Goal: Task Accomplishment & Management: Complete application form

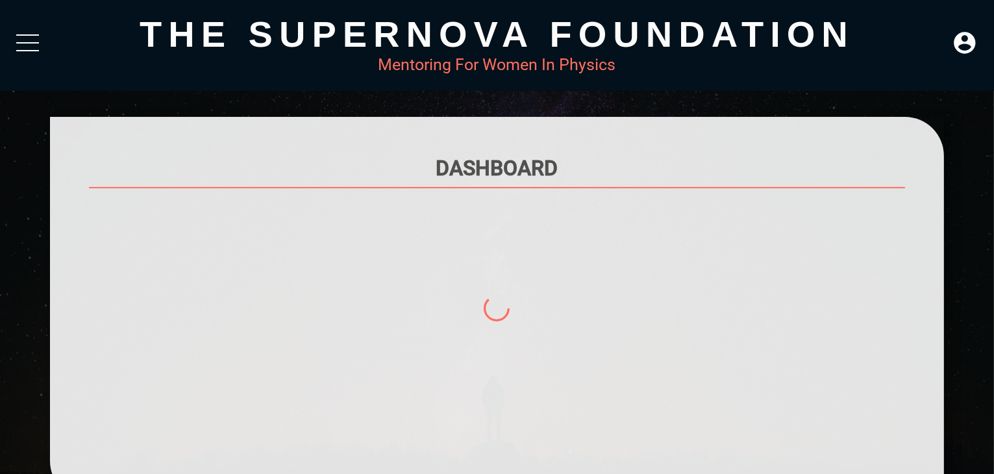
click at [27, 45] on div at bounding box center [27, 45] width 23 height 23
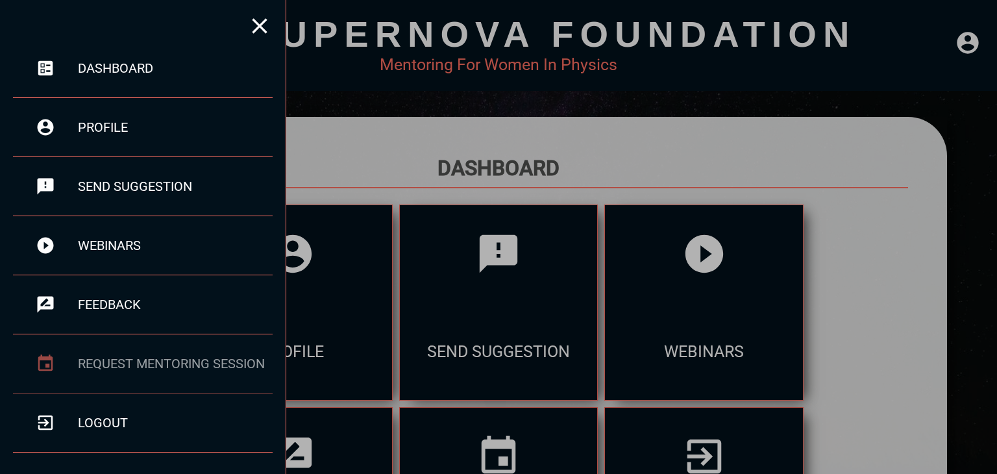
click at [179, 364] on div "Request Mentoring Session" at bounding box center [175, 364] width 195 height 16
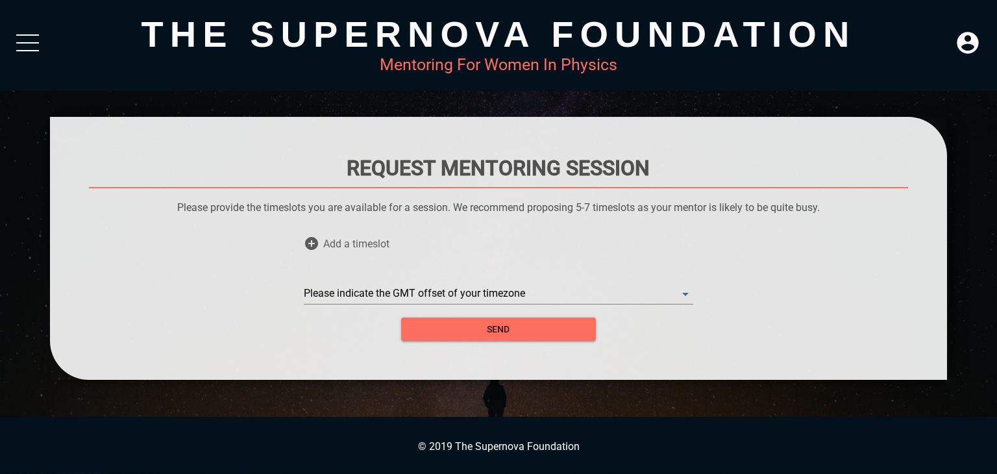
click at [336, 251] on span "Add a timeslot" at bounding box center [356, 243] width 66 height 39
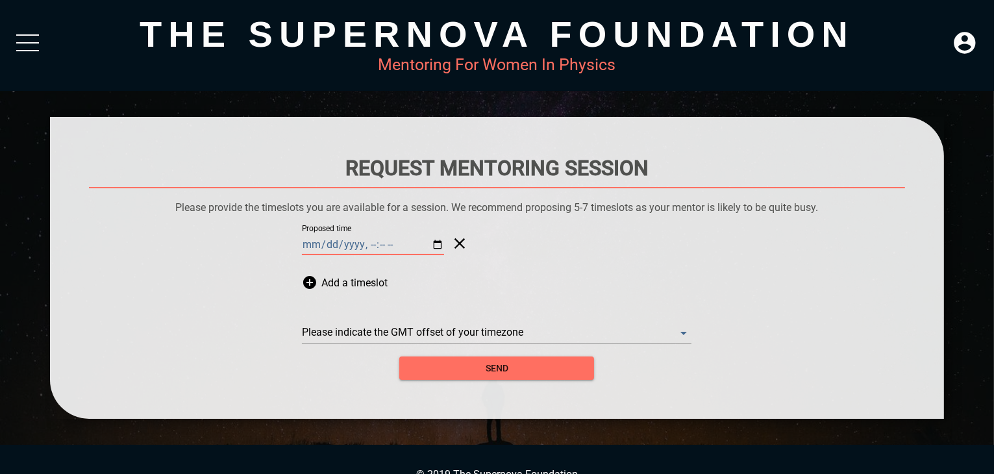
click at [414, 245] on input "Proposed time" at bounding box center [373, 244] width 142 height 21
type input "[DATE]T15:15"
click at [351, 275] on span "Add a timeslot" at bounding box center [354, 282] width 66 height 39
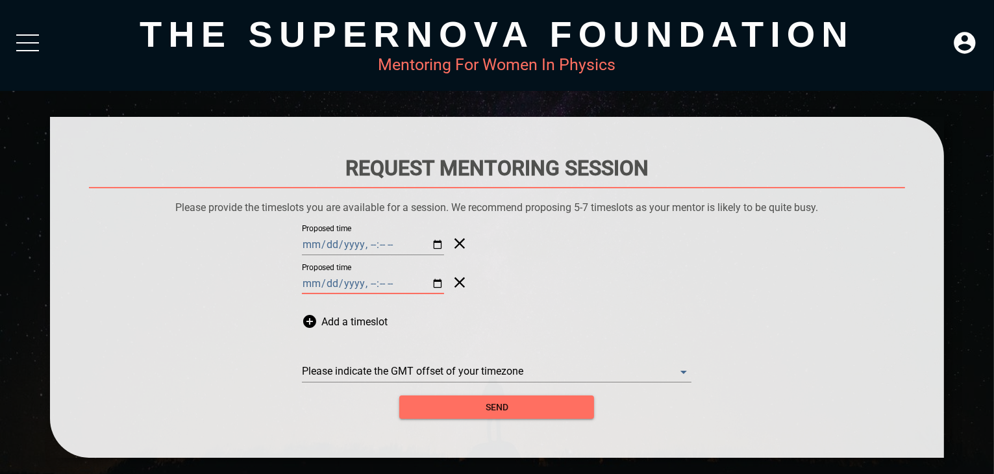
drag, startPoint x: 401, startPoint y: 278, endPoint x: 410, endPoint y: 281, distance: 9.4
click at [410, 281] on input "Proposed time" at bounding box center [373, 283] width 142 height 21
click at [418, 285] on input "Proposed time" at bounding box center [373, 283] width 142 height 21
type input "[DATE]T15:30"
click at [343, 328] on span "Add a timeslot" at bounding box center [354, 321] width 66 height 39
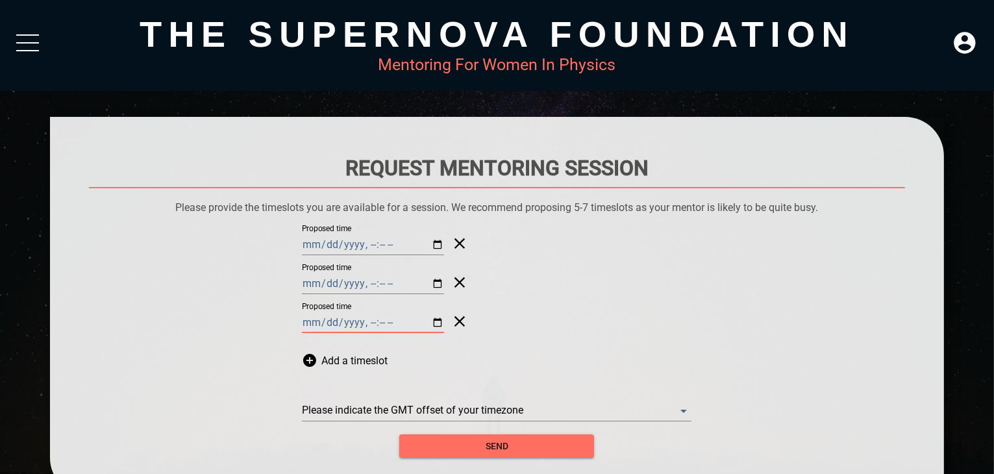
click at [414, 321] on input "Proposed time" at bounding box center [373, 322] width 142 height 21
type input "[DATE]T16:00"
click at [328, 354] on span "Add a timeslot" at bounding box center [354, 360] width 66 height 39
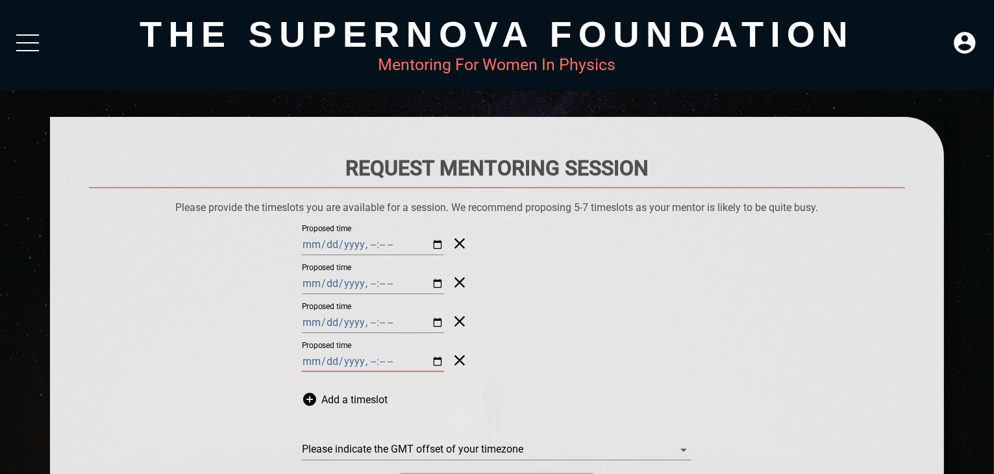
click at [416, 358] on input "Proposed time" at bounding box center [373, 361] width 142 height 21
type input "[DATE]T17:00"
click at [341, 400] on span "Add a timeslot" at bounding box center [354, 399] width 66 height 39
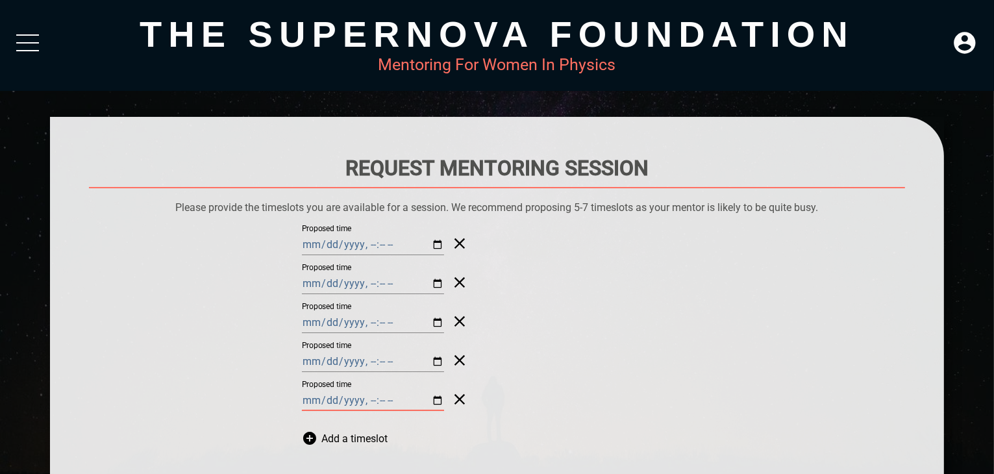
click at [412, 397] on input "Proposed time" at bounding box center [373, 400] width 142 height 21
type input "[DATE]T17:00"
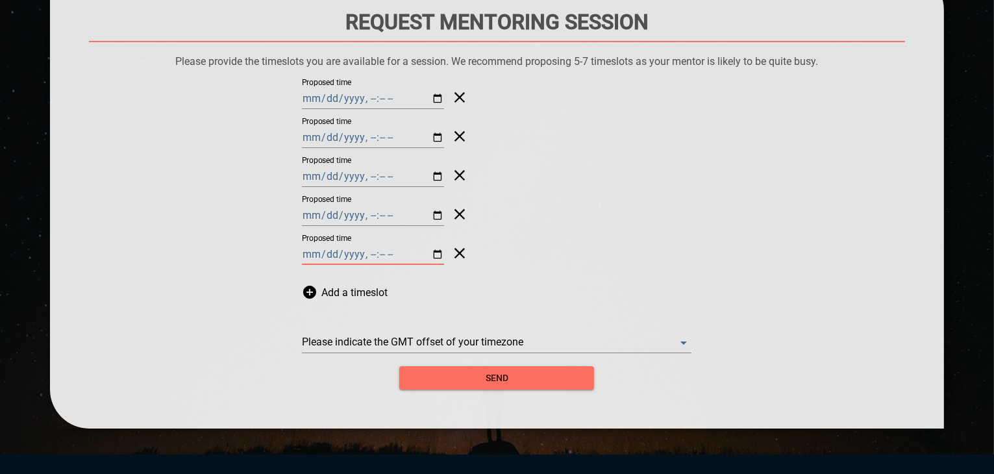
scroll to position [166, 0]
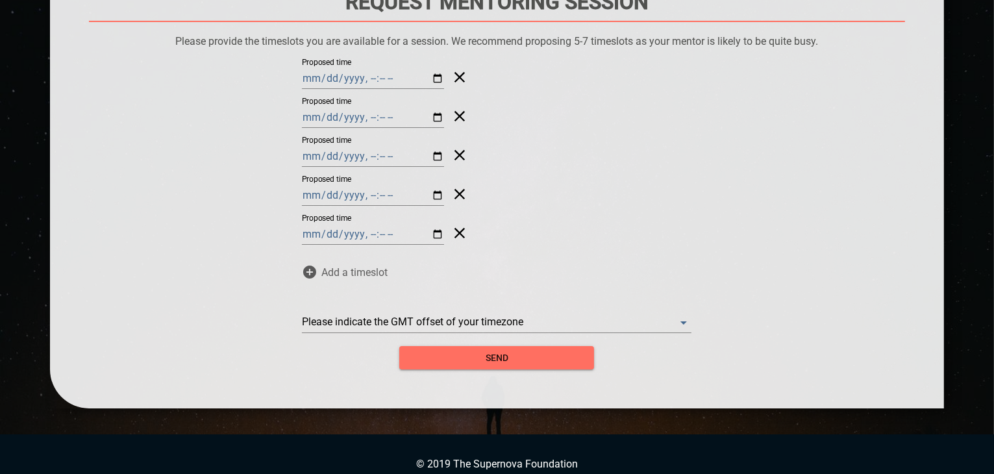
click at [332, 278] on span "Add a timeslot" at bounding box center [354, 271] width 66 height 39
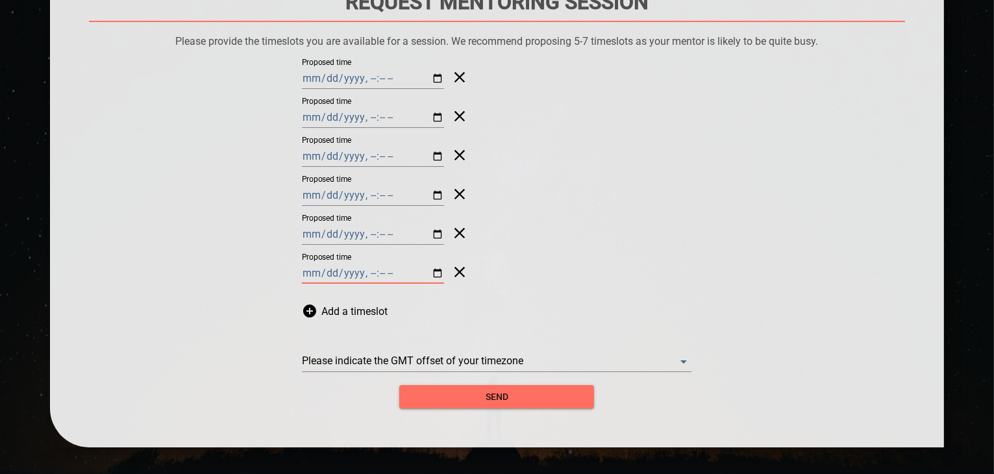
click at [416, 271] on input "Proposed time" at bounding box center [373, 273] width 142 height 21
type input "[DATE]T17:00"
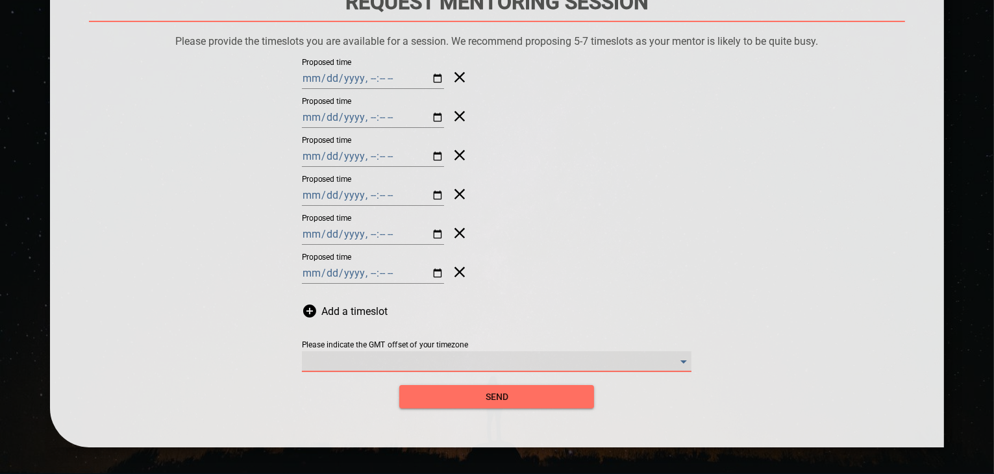
click at [499, 353] on timezone "​" at bounding box center [496, 361] width 389 height 21
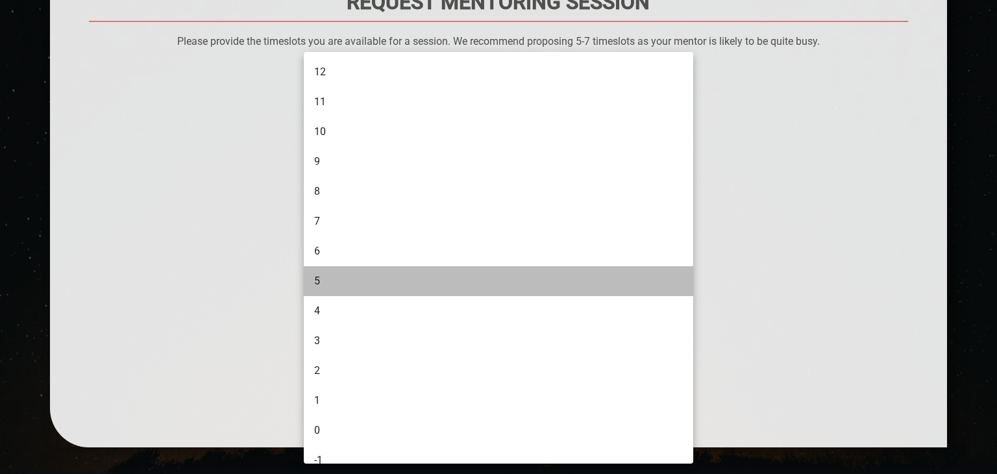
click at [461, 290] on li "5" at bounding box center [500, 281] width 393 height 30
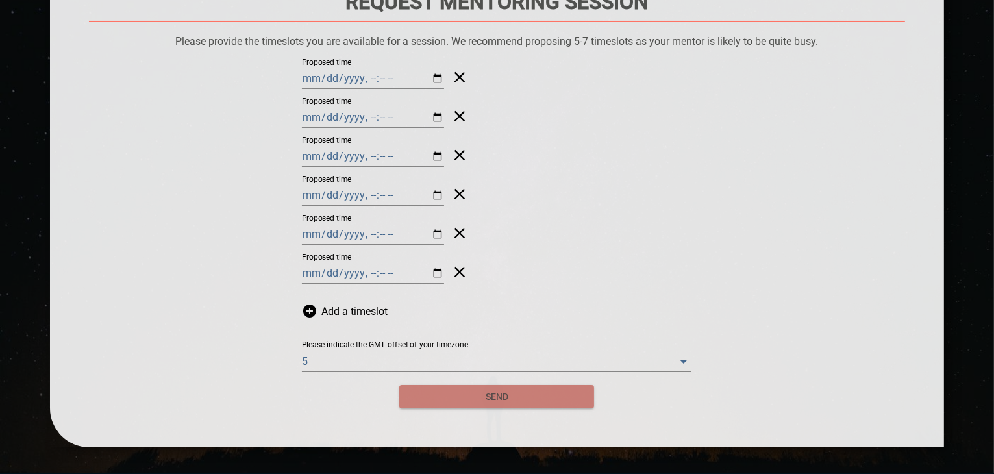
click at [500, 395] on span "send" at bounding box center [497, 397] width 174 height 16
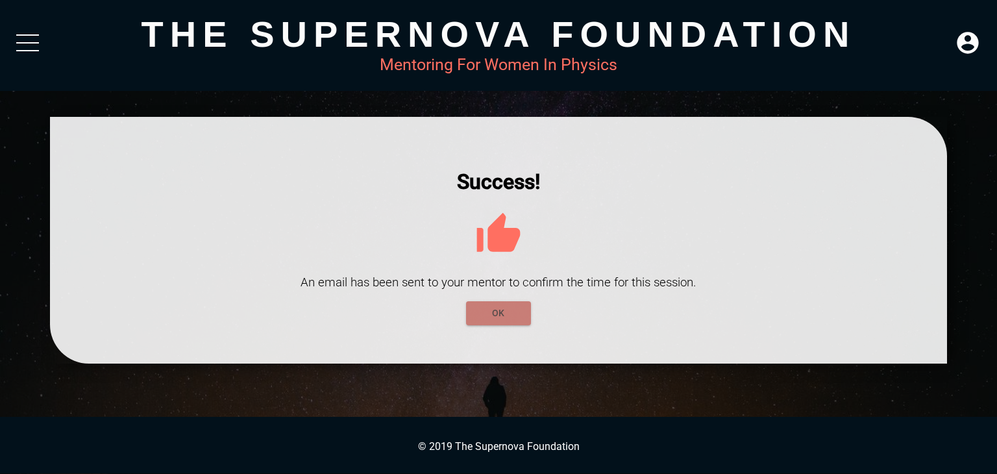
click at [508, 323] on button "OK" at bounding box center [498, 313] width 65 height 24
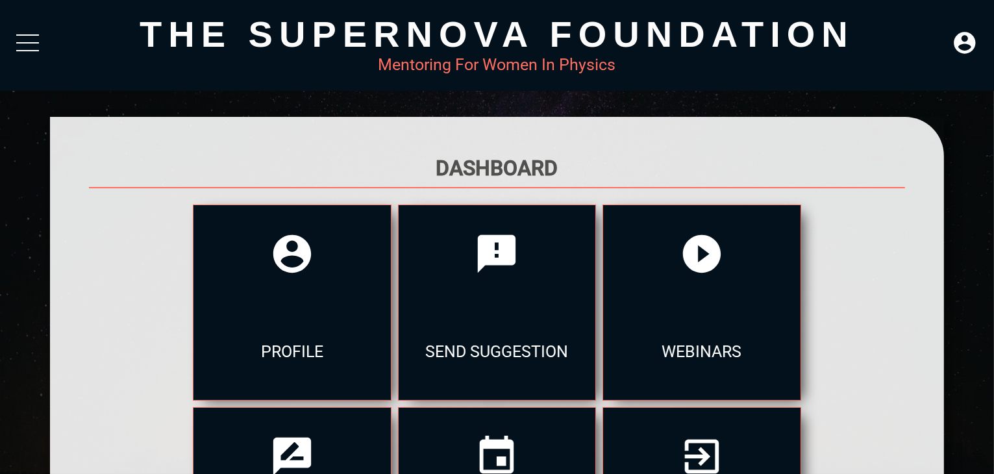
drag, startPoint x: 940, startPoint y: 206, endPoint x: 996, endPoint y: 406, distance: 208.3
click at [994, 0] on html "The Supernova Foundation Mentoring For Women In Physics DASHBOARD LOGOUT dashbo…" at bounding box center [497, 0] width 994 height 0
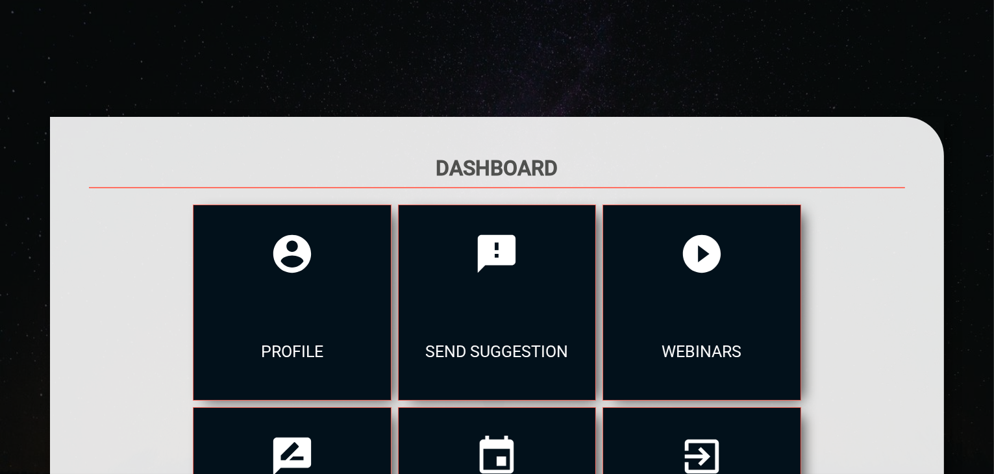
scroll to position [254, 0]
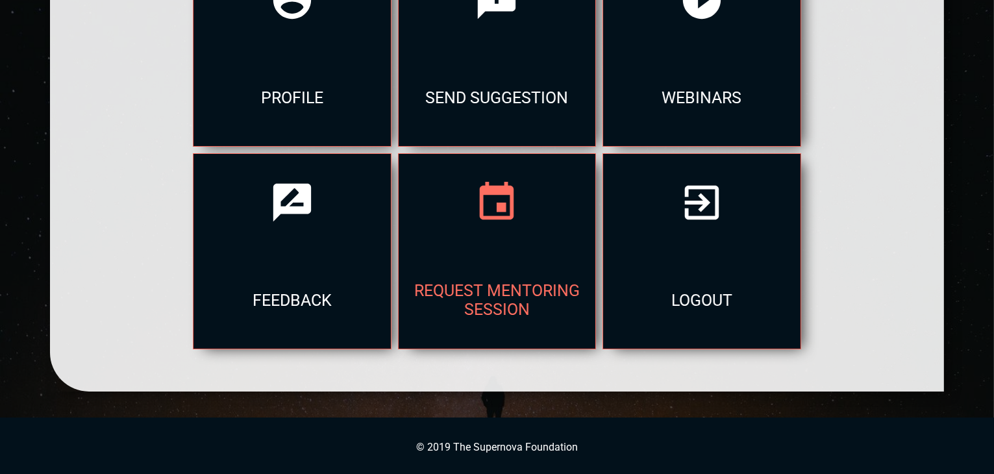
click at [561, 286] on div "Request Mentoring Session" at bounding box center [496, 299] width 197 height 97
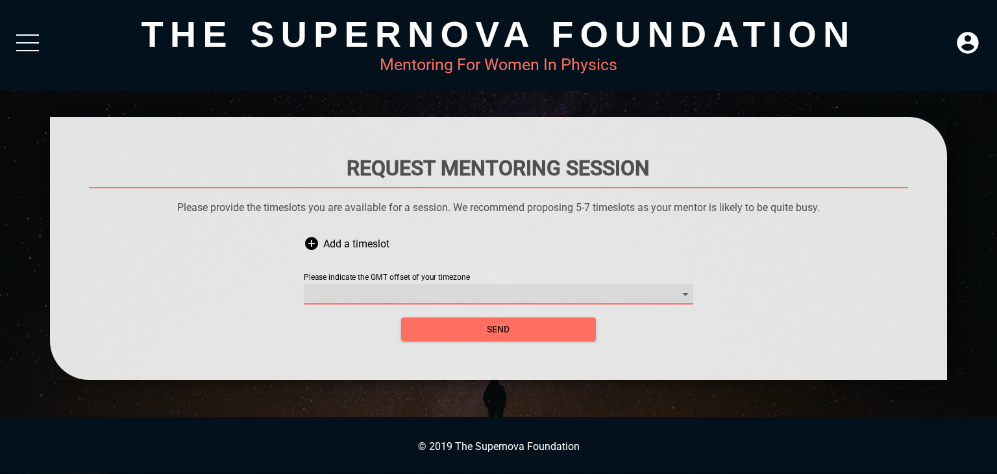
drag, startPoint x: 561, startPoint y: 286, endPoint x: 252, endPoint y: 153, distance: 336.0
click at [252, 153] on div "Request Mentoring Session Please provide the timeslots you are available for a …" at bounding box center [498, 248] width 897 height 263
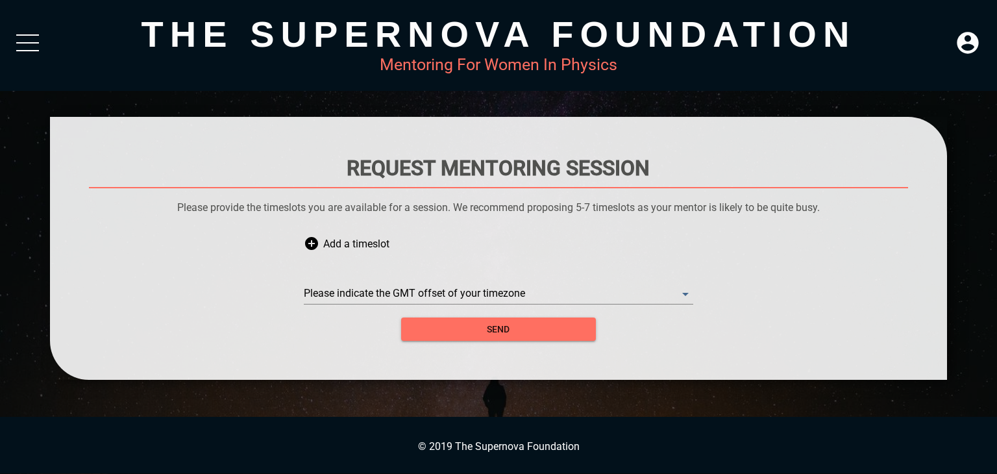
drag, startPoint x: 49, startPoint y: 34, endPoint x: 29, endPoint y: 34, distance: 20.1
click at [29, 34] on div "The Supernova Foundation Mentoring For Women In Physics DASHBOARD LOGOUT dashbo…" at bounding box center [498, 45] width 997 height 91
click at [29, 34] on div at bounding box center [27, 34] width 23 height 1
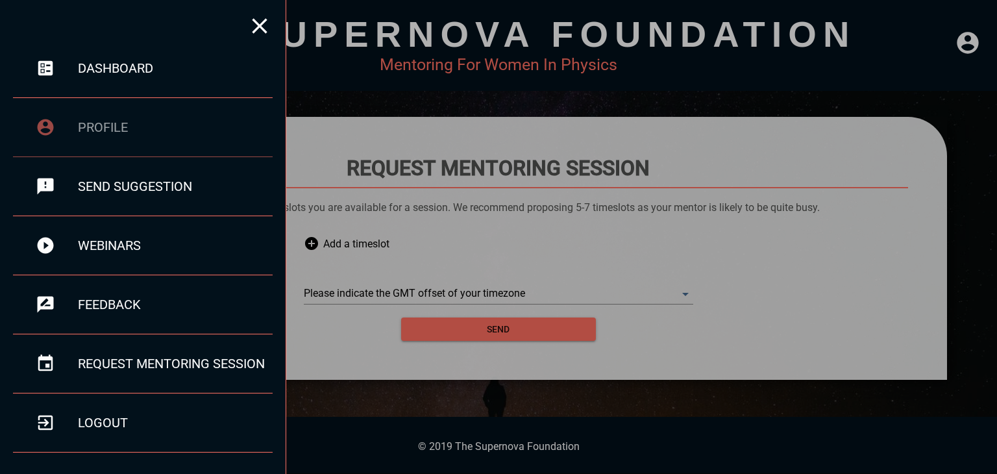
click at [111, 114] on div "profile" at bounding box center [143, 127] width 260 height 59
